Goal: Task Accomplishment & Management: Use online tool/utility

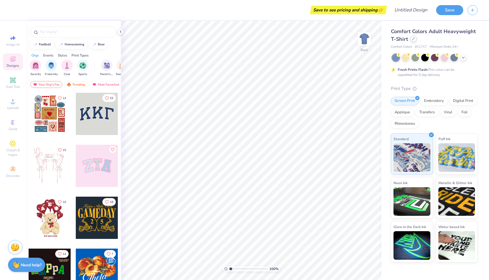
click at [414, 40] on icon at bounding box center [413, 38] width 3 height 3
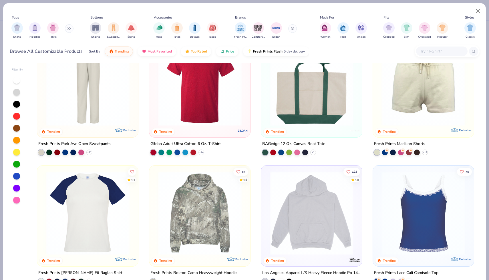
scroll to position [1046, 0]
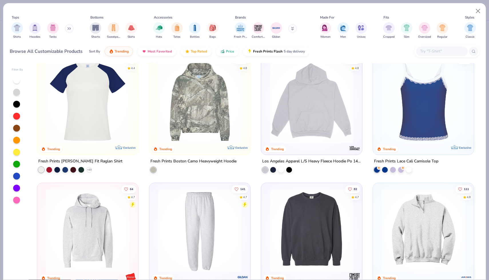
click at [439, 116] on img at bounding box center [422, 102] width 89 height 84
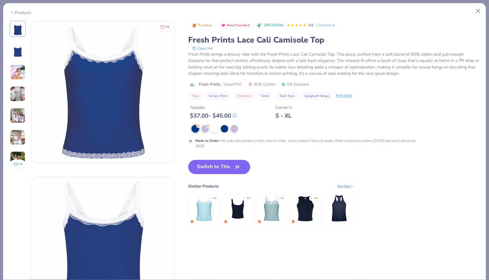
click at [24, 10] on div "Products" at bounding box center [20, 13] width 21 height 6
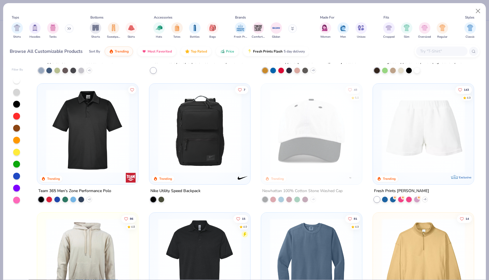
scroll to position [1441, 0]
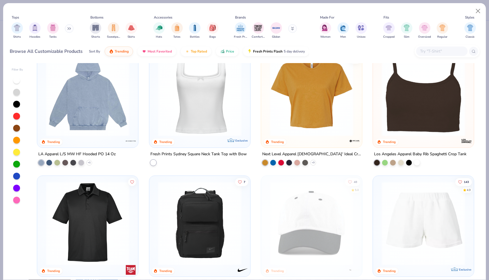
click at [205, 95] on img at bounding box center [199, 95] width 89 height 84
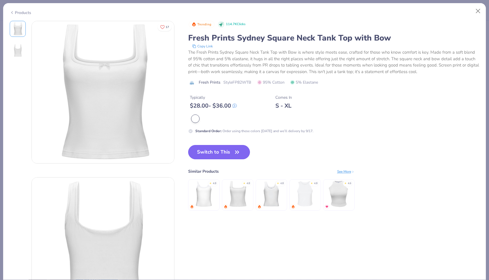
click at [198, 153] on button "Switch to This" at bounding box center [219, 152] width 62 height 14
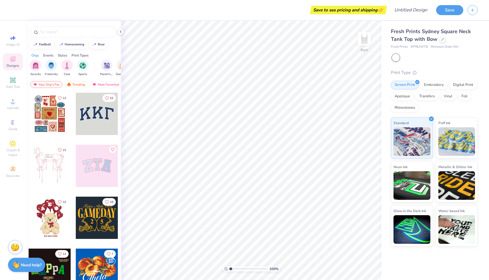
click at [51, 171] on div at bounding box center [50, 166] width 42 height 42
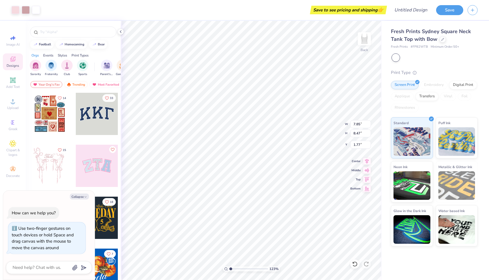
type input "1"
click at [230, 270] on input "range" at bounding box center [248, 269] width 39 height 5
click at [457, 86] on div "Digital Print" at bounding box center [463, 84] width 28 height 9
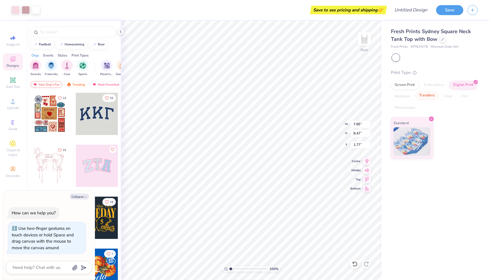
click at [427, 98] on div "Transfers" at bounding box center [426, 95] width 23 height 9
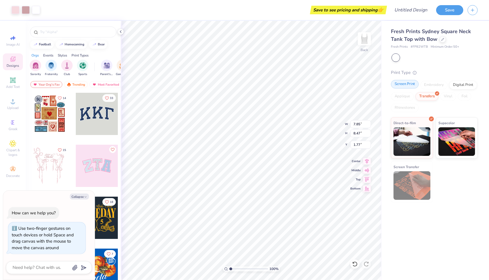
click at [406, 87] on div "Screen Print" at bounding box center [405, 84] width 28 height 9
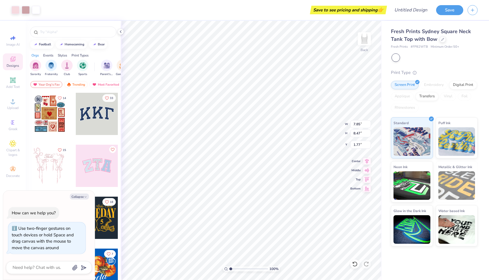
click at [97, 165] on div at bounding box center [97, 166] width 42 height 42
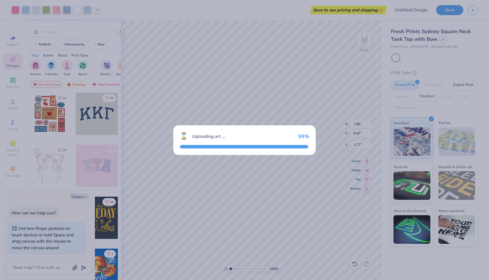
type textarea "x"
type input "6.55"
type input "3.28"
type input "4.36"
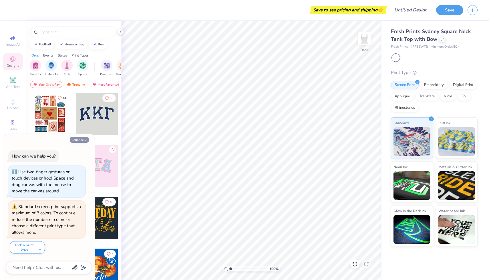
click at [85, 140] on icon "button" at bounding box center [85, 140] width 3 height 3
type textarea "x"
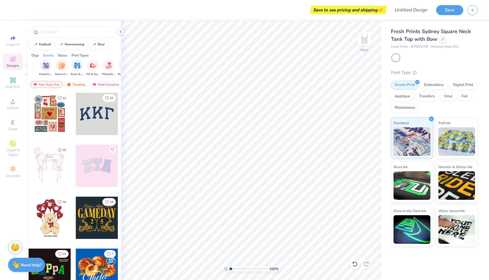
scroll to position [0, 63]
click at [76, 55] on div "Print Types" at bounding box center [79, 55] width 17 height 5
click at [33, 69] on div "filter for Embroidery" at bounding box center [35, 64] width 11 height 11
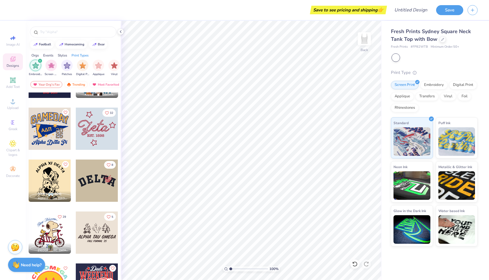
scroll to position [149, 0]
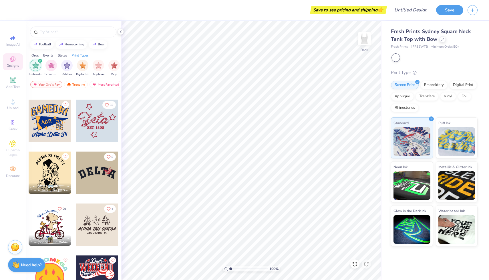
click at [95, 124] on div at bounding box center [97, 121] width 42 height 42
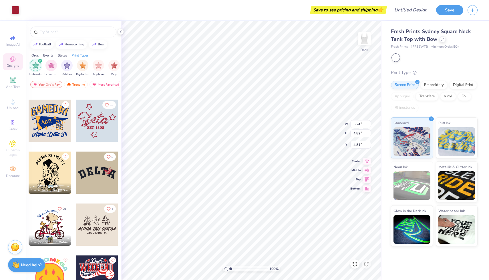
type input "5.24"
type input "4.82"
type input "7.89"
type input "7.26"
type input "1.29"
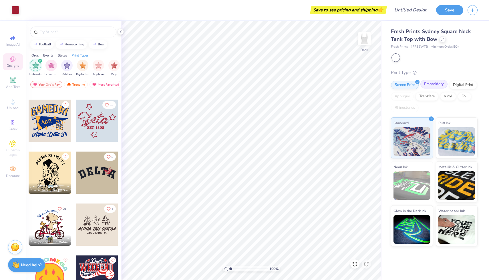
click at [433, 80] on div "Embroidery" at bounding box center [433, 84] width 27 height 9
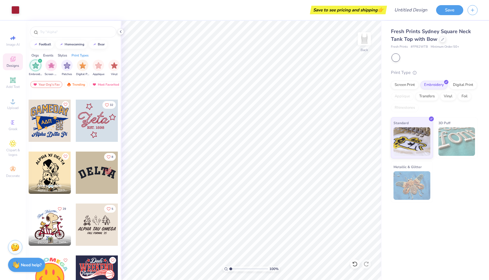
click at [415, 178] on img at bounding box center [411, 185] width 37 height 29
click at [459, 129] on img at bounding box center [456, 141] width 37 height 29
type input "1.30"
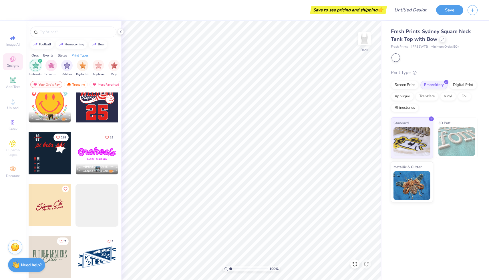
scroll to position [329, 0]
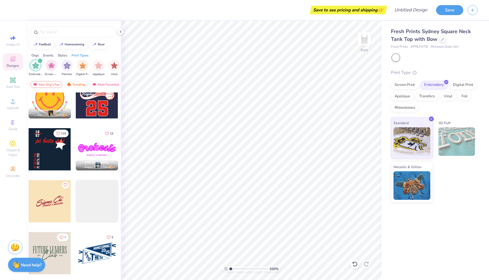
click at [52, 208] on div at bounding box center [50, 201] width 42 height 42
click at [405, 190] on img at bounding box center [411, 185] width 37 height 29
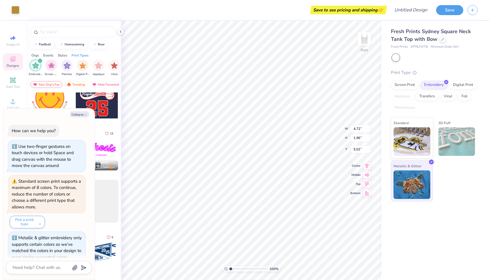
scroll to position [9, 0]
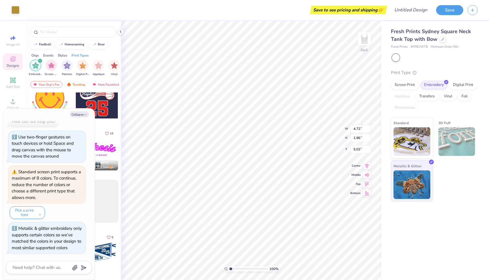
type textarea "x"
type input "6.00"
type textarea "x"
type input "8.01"
type input "3.32"
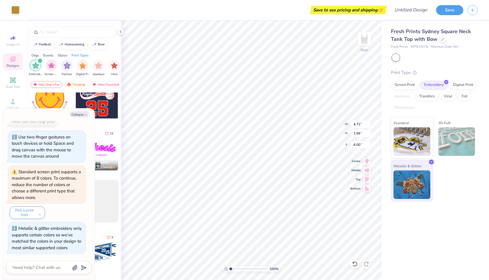
type input "4.63"
type textarea "x"
type input "1.49"
click at [82, 114] on button "Collapse" at bounding box center [79, 114] width 19 height 6
type textarea "x"
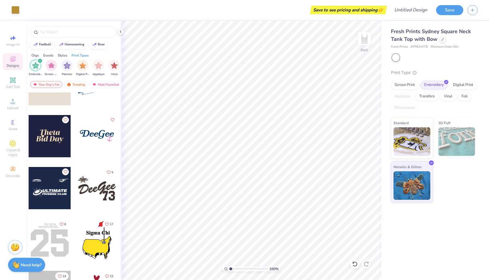
scroll to position [498, 0]
